Goal: Transaction & Acquisition: Purchase product/service

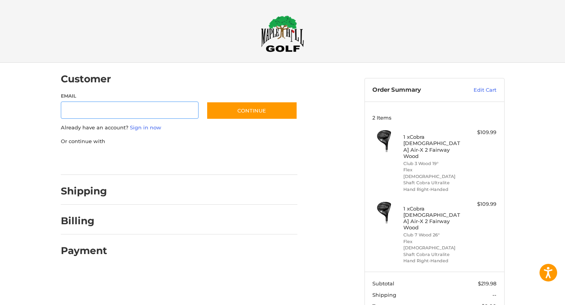
scroll to position [2, 0]
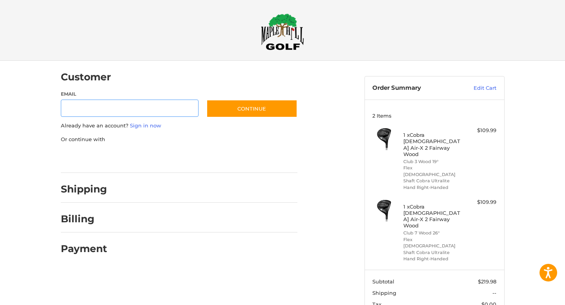
click at [94, 108] on input "Email" at bounding box center [130, 109] width 138 height 18
type input "**********"
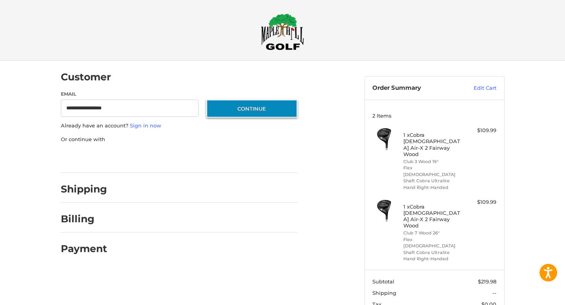
click at [249, 110] on button "Continue" at bounding box center [251, 109] width 91 height 18
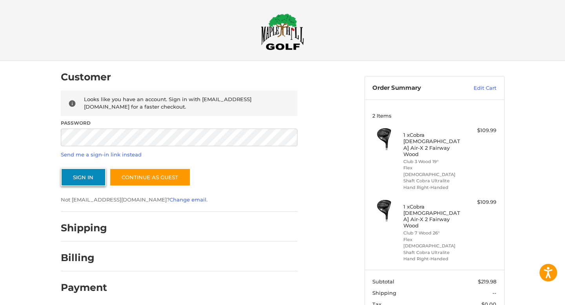
click at [83, 177] on button "Sign In" at bounding box center [83, 177] width 45 height 18
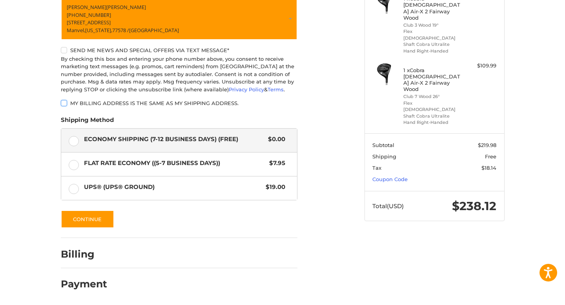
scroll to position [140, 0]
click at [82, 220] on button "Continue" at bounding box center [87, 219] width 53 height 18
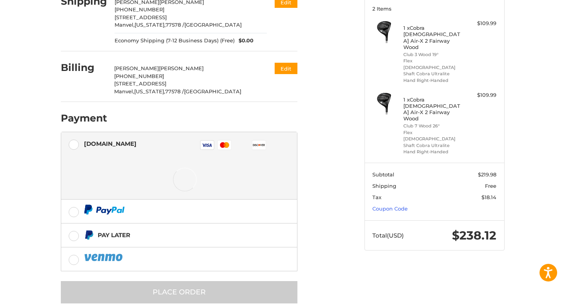
scroll to position [120, 0]
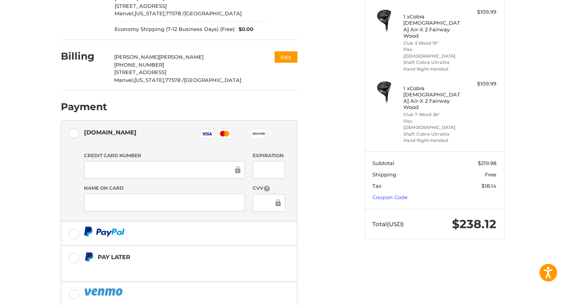
click at [98, 177] on div at bounding box center [164, 170] width 161 height 18
click at [258, 201] on iframe at bounding box center [266, 202] width 16 height 9
click at [258, 207] on div at bounding box center [269, 203] width 33 height 18
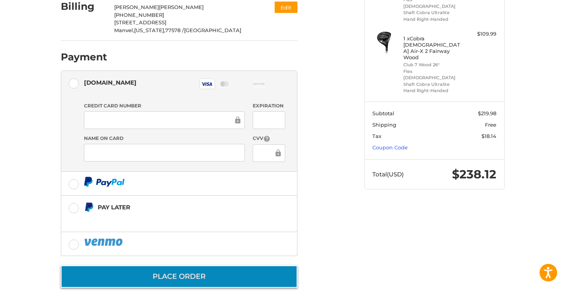
click at [189, 274] on button "Place Order" at bounding box center [179, 277] width 237 height 22
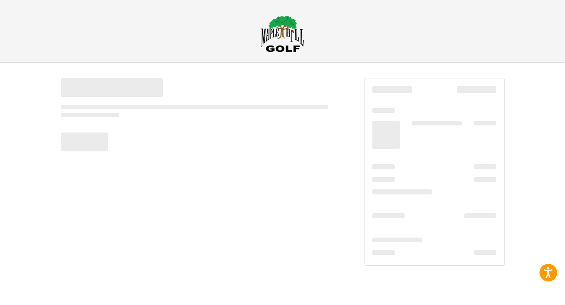
scroll to position [0, 0]
